Goal: Transaction & Acquisition: Purchase product/service

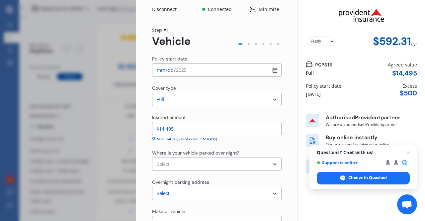
select select "full"
select select "[STREET_ADDRESS][PERSON_NAME]"
select select "TOYOTA"
select select "AQUA"
select select "NO"
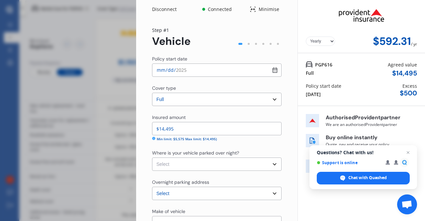
click at [270, 70] on input "[DATE]" at bounding box center [217, 69] width 130 height 13
type input "[DATE]"
click at [183, 164] on select "Select Garage (fully enclosed) Off Street Parking Other" at bounding box center [217, 163] width 130 height 13
select select "GARAGE"
click at [152, 157] on select "Select Garage (fully enclosed) Off Street Parking Other" at bounding box center [217, 163] width 130 height 13
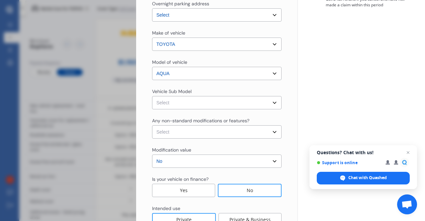
scroll to position [179, 0]
click at [272, 101] on select "Select Aqua NHP10 Hatchback 5dr CVT 1sp 1.5i/45kW Hybrid [IMP]" at bounding box center [217, 101] width 130 height 13
select select "NZVTOYO2017AEHF"
click at [152, 95] on select "Select Aqua NHP10 Hatchback 5dr CVT 1sp 1.5i/45kW Hybrid [IMP]" at bounding box center [217, 101] width 130 height 13
click at [272, 131] on select "Select None [MEDICAL_DATA] System(NOS) Roll Cage Full Racing Harness" at bounding box center [217, 131] width 130 height 13
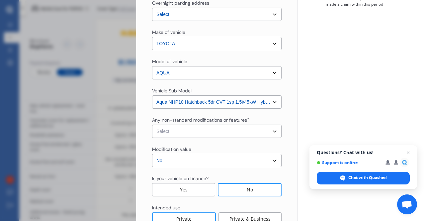
select select "none"
click at [152, 125] on select "Select None [MEDICAL_DATA] System(NOS) Roll Cage Full Racing Harness" at bounding box center [217, 131] width 130 height 13
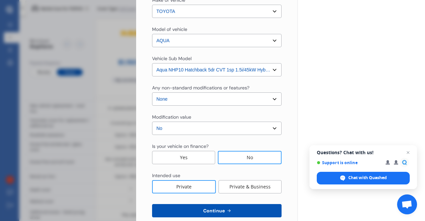
scroll to position [223, 0]
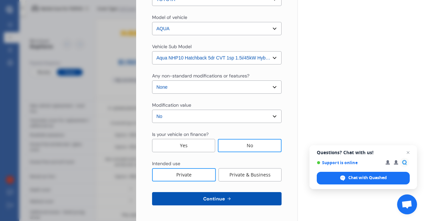
click at [211, 198] on span "Continue" at bounding box center [214, 198] width 24 height 5
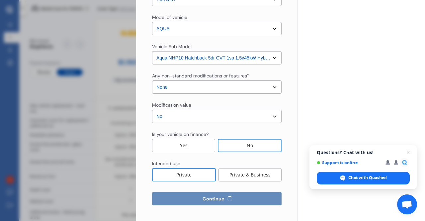
select select "08"
select select "10"
select select "1966"
select select "NZ_FULL"
select select "0"
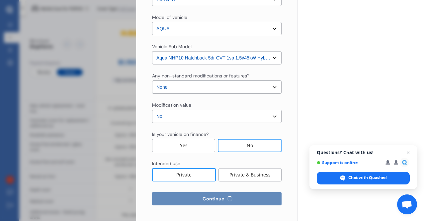
select select "25"
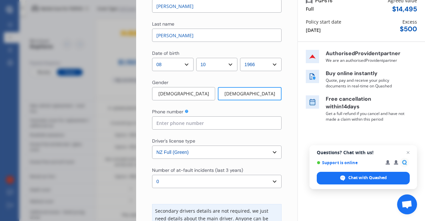
scroll to position [66, 0]
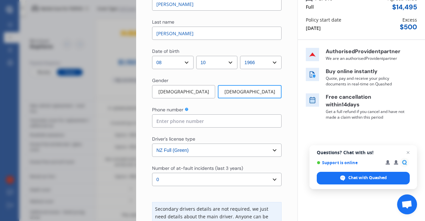
click at [228, 121] on input at bounding box center [217, 120] width 130 height 13
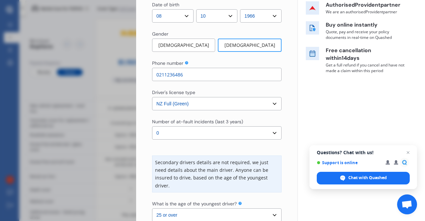
scroll to position [135, 0]
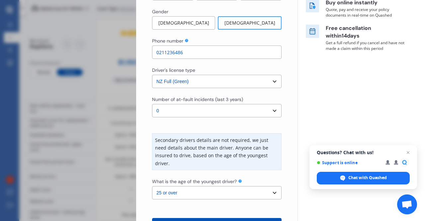
type input "0211236486"
click at [271, 109] on select "Select number of at-fault incidents (last 3 years) 0 1 2 3 4 5 or more" at bounding box center [217, 110] width 130 height 13
click at [152, 104] on select "Select number of at-fault incidents (last 3 years) 0 1 2 3 4 5 or more" at bounding box center [217, 110] width 130 height 13
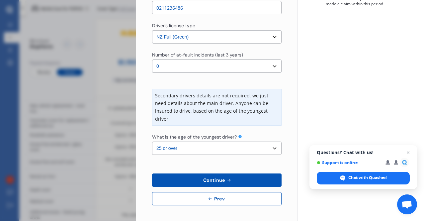
click at [271, 143] on select "Select the age of the youngest driver. 16 17 18 19 20 21 22 23 24 25 or over" at bounding box center [217, 147] width 130 height 13
select select "24"
click at [152, 141] on select "Select the age of the youngest driver. 16 17 18 19 20 21 22 23 24 25 or over" at bounding box center [217, 147] width 130 height 13
click at [270, 147] on select "Select the age of the youngest driver. 16 17 18 19 20 21 22 23 24 25 or over" at bounding box center [217, 147] width 130 height 13
click at [152, 141] on select "Select the age of the youngest driver. 16 17 18 19 20 21 22 23 24 25 or over" at bounding box center [217, 147] width 130 height 13
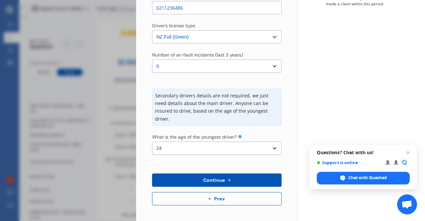
click at [220, 177] on span "Continue" at bounding box center [214, 179] width 24 height 5
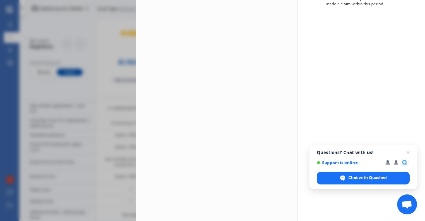
scroll to position [0, 0]
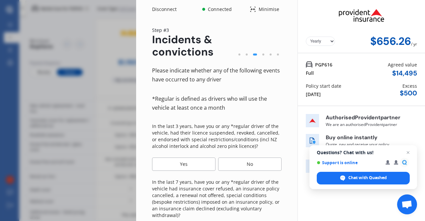
click at [245, 166] on div "No" at bounding box center [249, 163] width 63 height 13
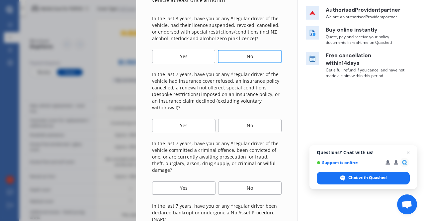
scroll to position [108, 0]
click at [246, 128] on div "No" at bounding box center [249, 125] width 63 height 13
click at [241, 182] on div "No" at bounding box center [249, 187] width 63 height 13
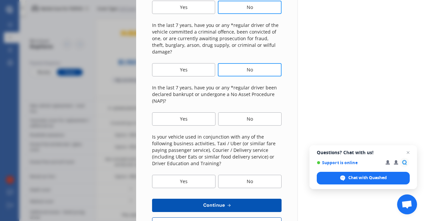
scroll to position [226, 0]
click at [247, 112] on div "No" at bounding box center [249, 118] width 63 height 13
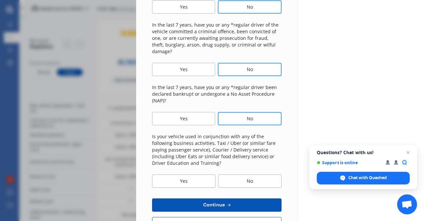
click at [241, 174] on div "No" at bounding box center [249, 180] width 63 height 13
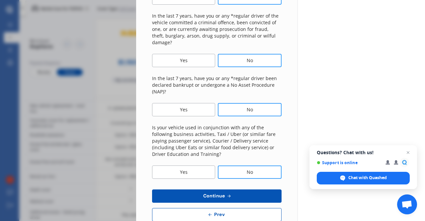
scroll to position [244, 0]
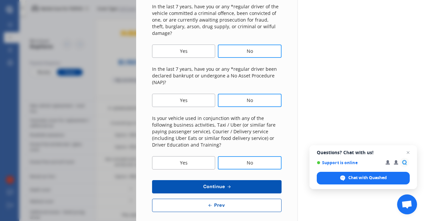
click at [235, 180] on button "Continue" at bounding box center [217, 186] width 130 height 13
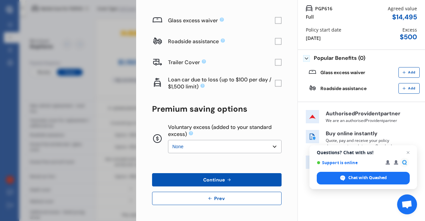
scroll to position [0, 0]
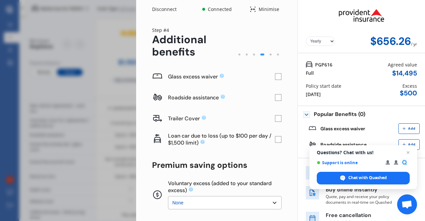
click at [275, 78] on rect at bounding box center [278, 76] width 7 height 7
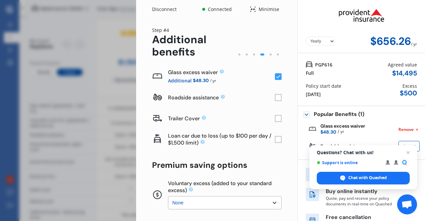
click at [275, 99] on rect at bounding box center [278, 97] width 7 height 7
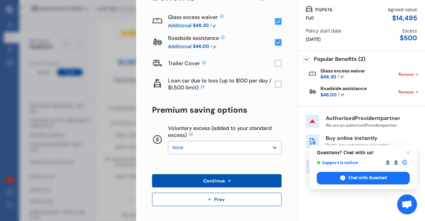
scroll to position [56, 0]
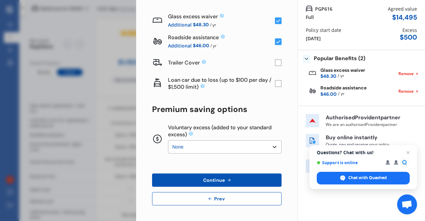
click at [271, 144] on select "None $200 $450 $700 $950 $1,200 $1,700" at bounding box center [225, 146] width 114 height 13
click at [168, 140] on select "None $200 $450 $700 $950 $1,200 $1,700" at bounding box center [225, 146] width 114 height 13
click at [409, 152] on span "Open chat" at bounding box center [408, 152] width 8 height 8
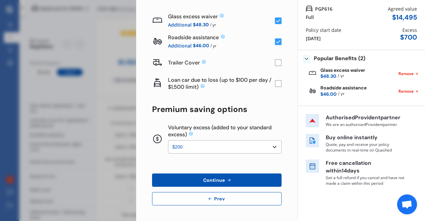
click at [271, 144] on select "None $200 $450 $700 $950 $1,200 $1,700" at bounding box center [225, 146] width 114 height 13
select select "0"
click at [168, 140] on select "None $200 $450 $700 $950 $1,200 $1,700" at bounding box center [225, 146] width 114 height 13
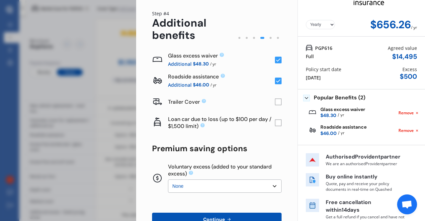
scroll to position [14, 0]
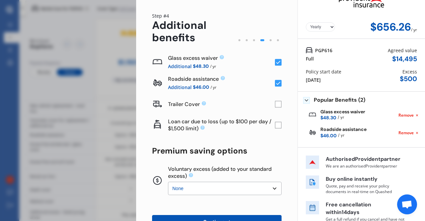
click at [273, 189] on select "None $200 $450 $700 $950 $1,200 $1,700" at bounding box center [225, 188] width 114 height 13
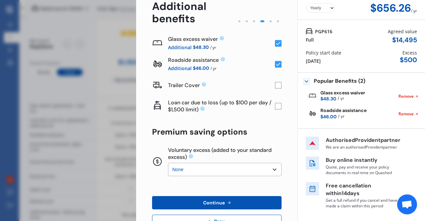
scroll to position [56, 0]
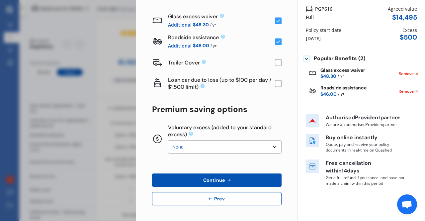
click at [224, 181] on span "Continue" at bounding box center [214, 179] width 24 height 5
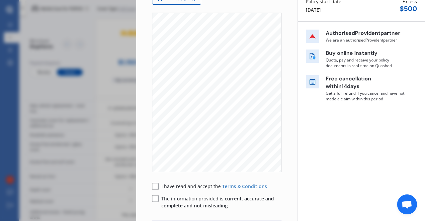
scroll to position [117, 0]
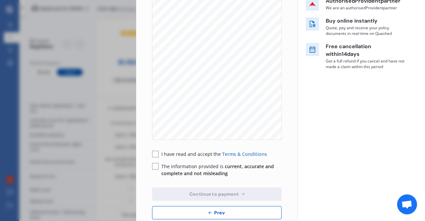
click at [156, 152] on rect at bounding box center [155, 154] width 7 height 7
click at [156, 167] on rect at bounding box center [155, 166] width 7 height 7
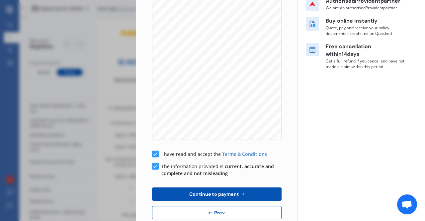
click at [219, 192] on span "Continue to payment" at bounding box center [214, 193] width 52 height 5
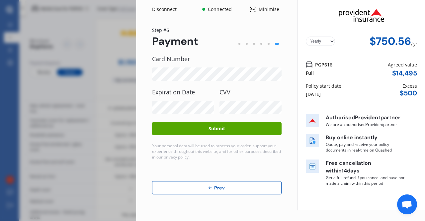
click at [222, 130] on button "Submit" at bounding box center [217, 128] width 130 height 13
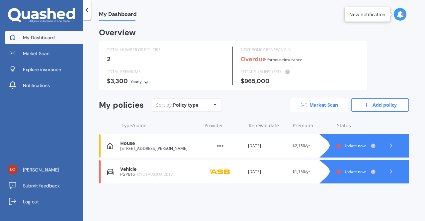
click at [323, 105] on link "Market Scan" at bounding box center [319, 104] width 58 height 13
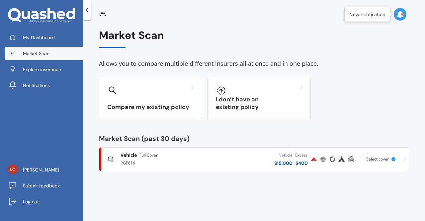
click at [238, 153] on div "Vehicle $ 15,000 Excess $ 400" at bounding box center [258, 159] width 101 height 20
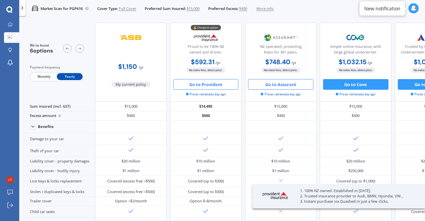
click at [283, 86] on button "Go to Assurant" at bounding box center [280, 84] width 65 height 11
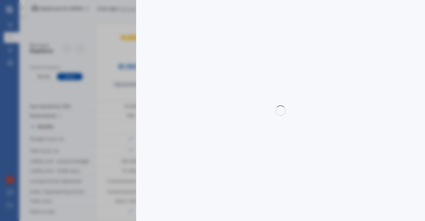
select select "full"
select select "0"
select select "Wellington"
select select "TOYOTA"
select select "AQUA"
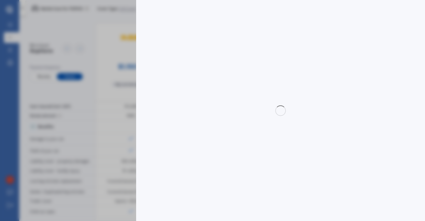
select select "HYBRID"
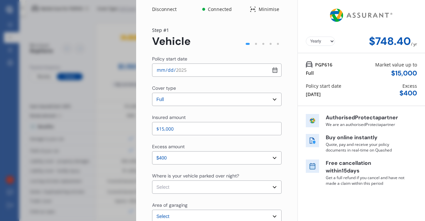
click at [270, 69] on input "2025-08-31" at bounding box center [217, 69] width 130 height 13
type input "[DATE]"
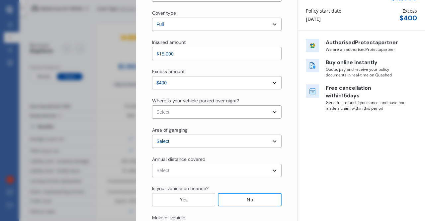
scroll to position [80, 0]
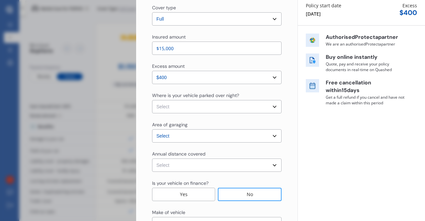
click at [272, 107] on select "Select In a garage On own property On street or road" at bounding box center [217, 106] width 130 height 13
select select "In a garage"
click at [152, 100] on select "Select In a garage On own property On street or road" at bounding box center [217, 106] width 130 height 13
click at [271, 136] on select "Select Auckland City Auckland West Country / Rodney / Gulf Islands Bay Of Plent…" at bounding box center [217, 135] width 130 height 13
click at [152, 129] on select "Select Auckland City Auckland West Country / Rodney / Gulf Islands Bay Of Plent…" at bounding box center [217, 135] width 130 height 13
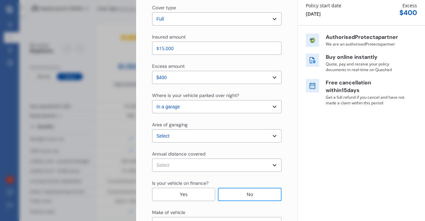
click at [271, 166] on select "Select Low (less than 15,000km per year) Average (15,000-30,000km per year) Hig…" at bounding box center [217, 164] width 130 height 13
select select "20000"
click at [152, 158] on select "Select Low (less than 15,000km per year) Average (15,000-30,000km per year) Hig…" at bounding box center [217, 164] width 130 height 13
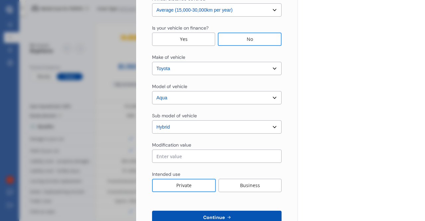
scroll to position [254, 0]
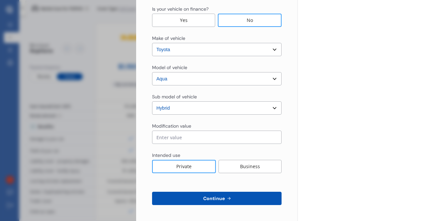
click at [219, 197] on span "Continue" at bounding box center [214, 198] width 24 height 5
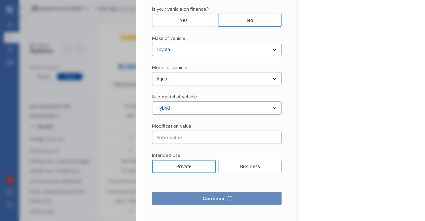
select select "Miss"
select select "08"
select select "10"
select select "1966"
select select "full"
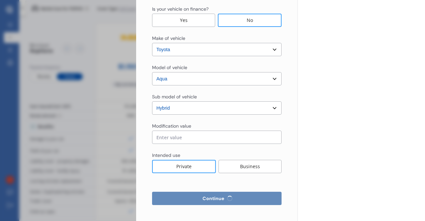
select select "more than 4 years"
select select "New Zealand"
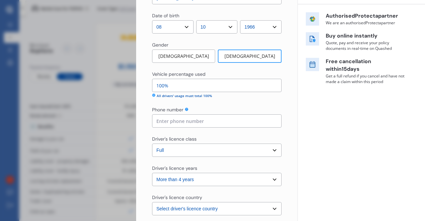
scroll to position [114, 0]
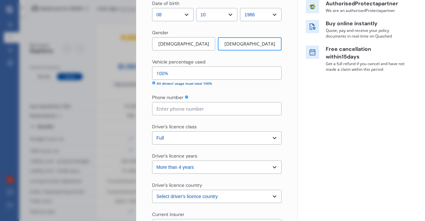
click at [204, 107] on input at bounding box center [217, 108] width 130 height 13
type input "0211236486"
click at [270, 166] on select "Select driver's licence years Less than 1 year 1-2 years 2-4 years More than 4 …" at bounding box center [217, 166] width 130 height 13
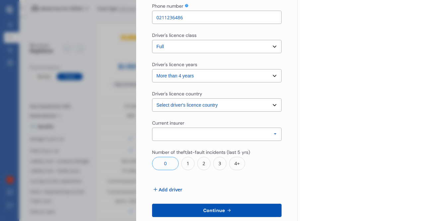
scroll to position [206, 0]
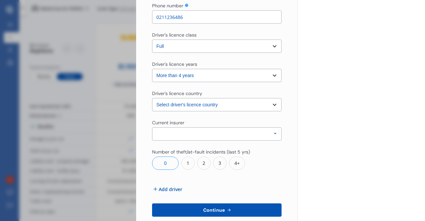
click at [274, 134] on icon at bounding box center [275, 134] width 10 height 12
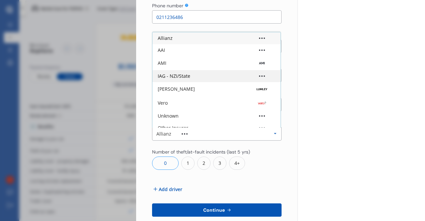
click at [228, 75] on div "IAG - NZI/State" at bounding box center [217, 76] width 118 height 5
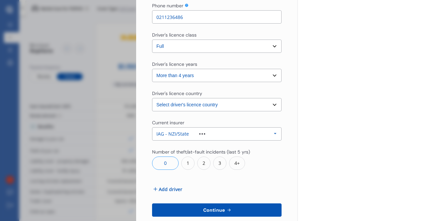
click at [199, 210] on button "Continue" at bounding box center [217, 209] width 130 height 13
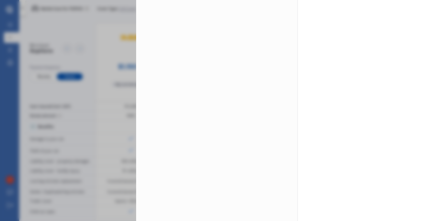
scroll to position [0, 0]
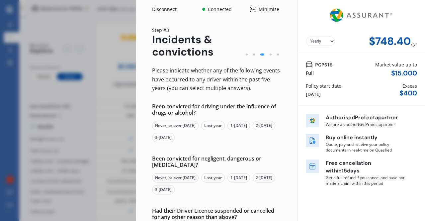
click at [171, 124] on div "Never, or over 5 yrs ago" at bounding box center [175, 125] width 46 height 9
click at [175, 176] on div "Never, or over 5 yrs ago" at bounding box center [175, 177] width 46 height 9
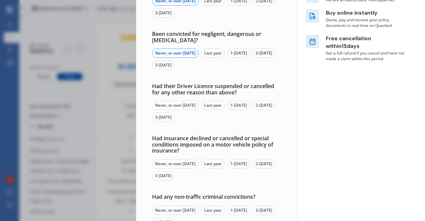
scroll to position [126, 0]
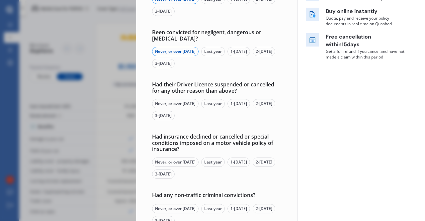
click at [179, 102] on div "Never, or over 5 yrs ago" at bounding box center [175, 103] width 46 height 9
click at [181, 162] on div "Never, or over 5 yrs ago" at bounding box center [175, 161] width 46 height 9
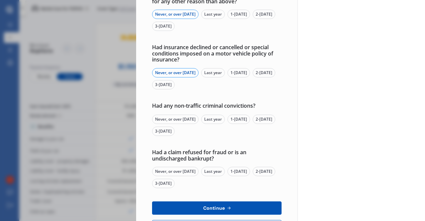
scroll to position [221, 0]
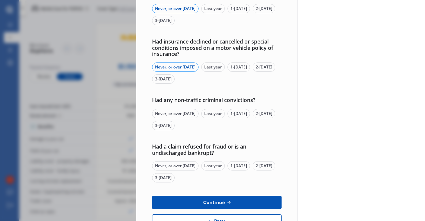
click at [180, 115] on div "Never, or over 5 yrs ago" at bounding box center [175, 113] width 46 height 9
click at [181, 165] on div "Never, or over 5 yrs ago" at bounding box center [175, 165] width 46 height 9
click at [209, 203] on span "Continue" at bounding box center [214, 202] width 24 height 5
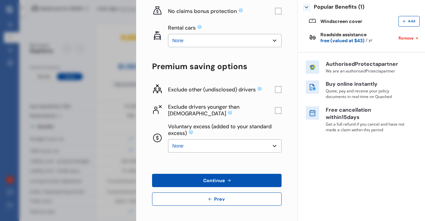
scroll to position [0, 0]
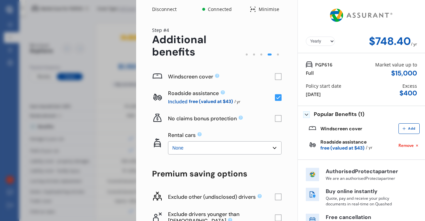
click at [276, 77] on rect at bounding box center [278, 76] width 7 height 7
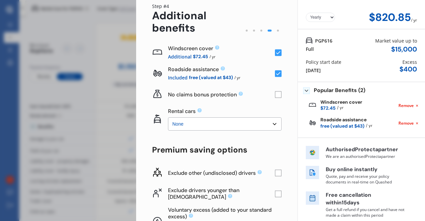
scroll to position [24, 0]
click at [275, 193] on rect at bounding box center [278, 193] width 7 height 7
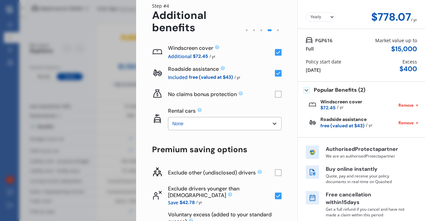
click at [275, 193] on rect at bounding box center [278, 196] width 7 height 7
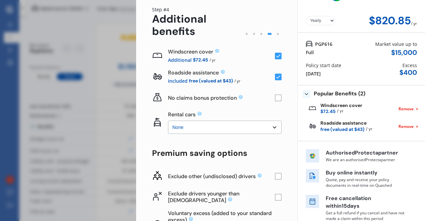
scroll to position [20, 0]
click at [275, 176] on rect at bounding box center [278, 176] width 7 height 7
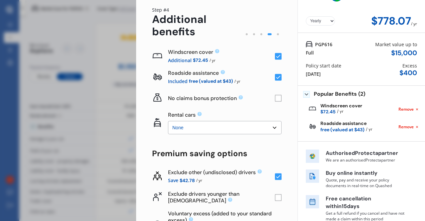
click at [276, 176] on icon at bounding box center [278, 176] width 4 height 3
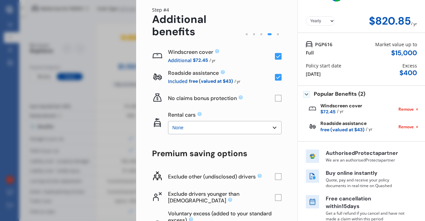
click at [275, 176] on rect at bounding box center [278, 176] width 7 height 7
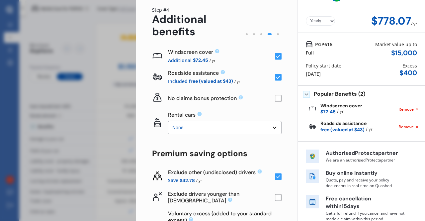
click at [275, 196] on rect at bounding box center [278, 197] width 7 height 7
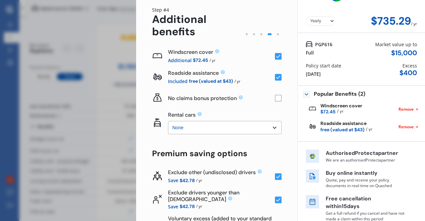
click at [275, 197] on rect at bounding box center [278, 200] width 7 height 7
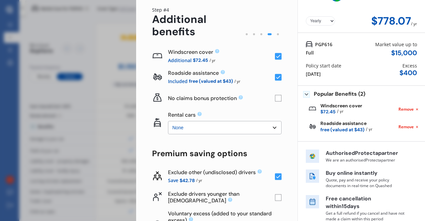
click at [275, 176] on rect at bounding box center [278, 176] width 7 height 7
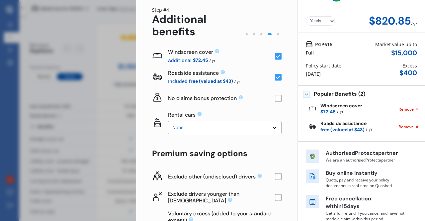
click at [414, 109] on icon at bounding box center [416, 109] width 5 height 5
